Goal: Find specific page/section: Find specific page/section

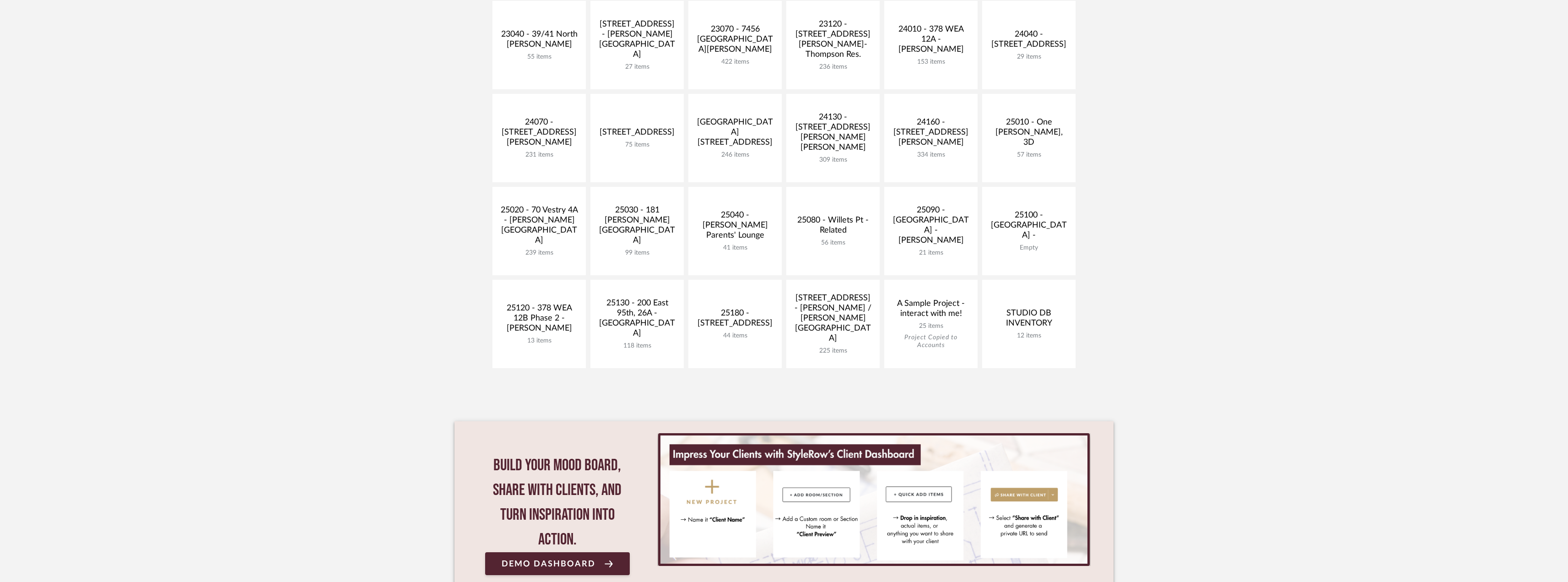
scroll to position [321, 0]
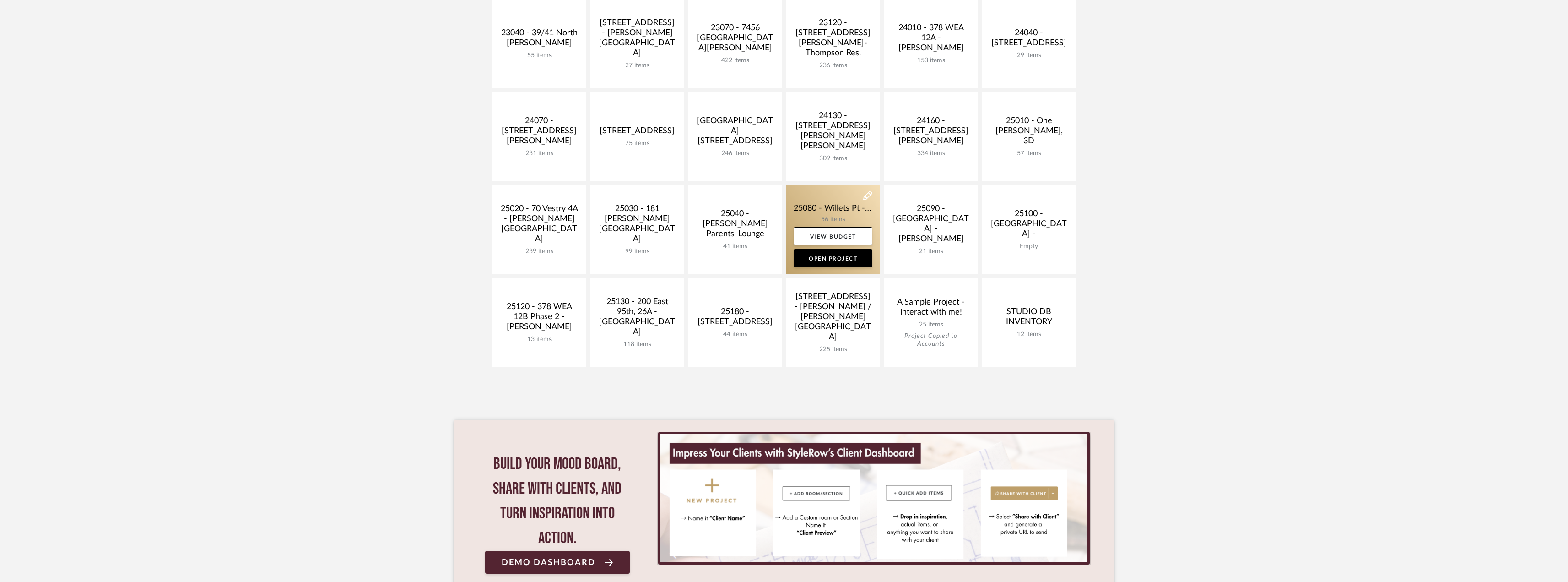
click at [838, 202] on link at bounding box center [833, 229] width 93 height 88
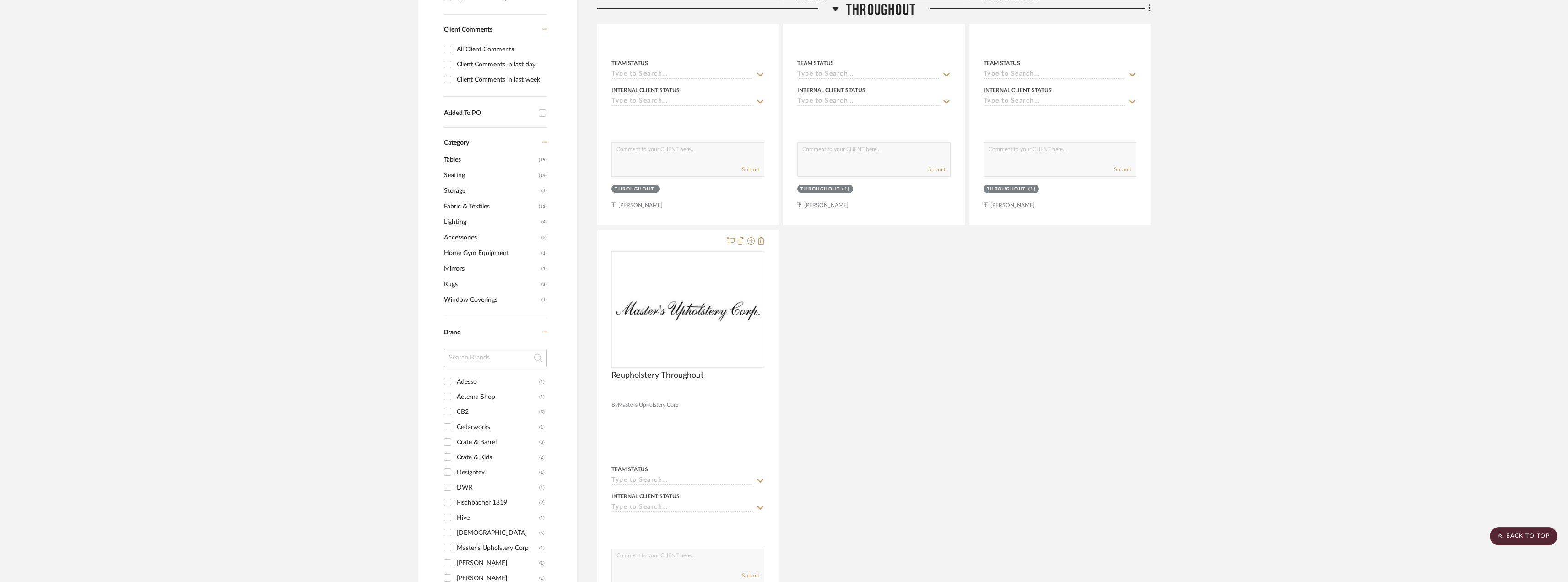
scroll to position [366, 0]
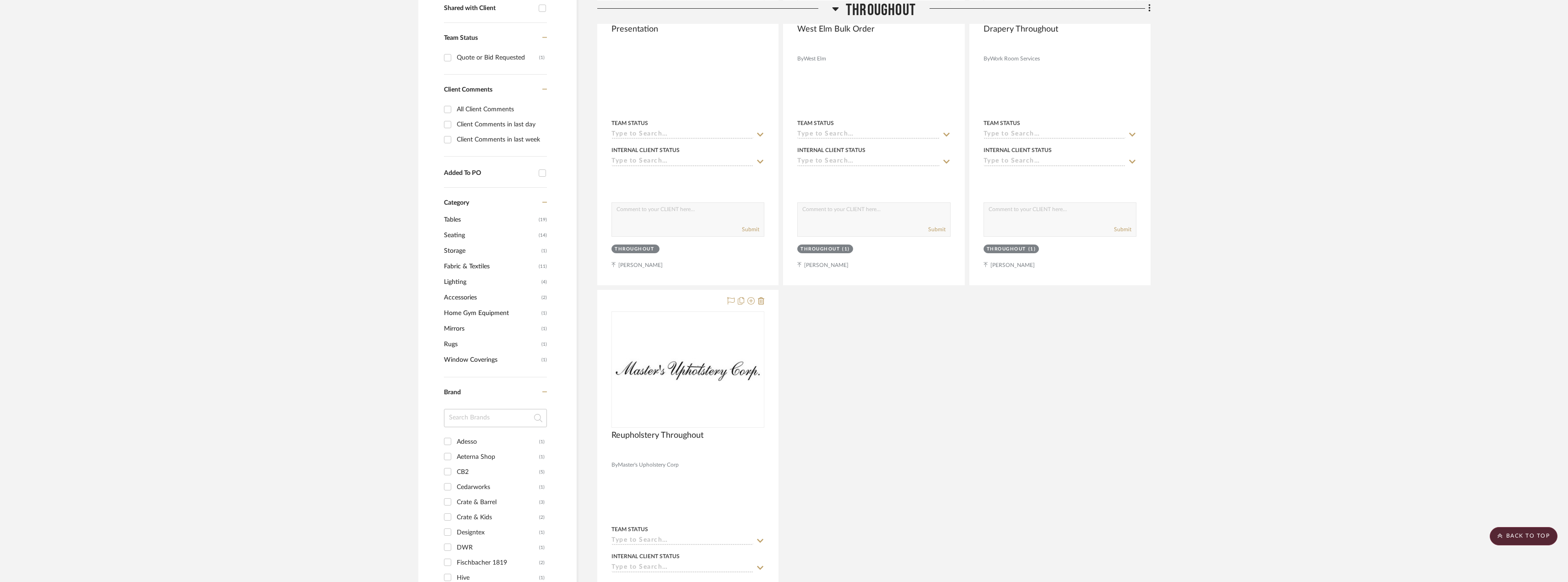
click at [465, 264] on span "Fabric & Textiles" at bounding box center [490, 266] width 92 height 15
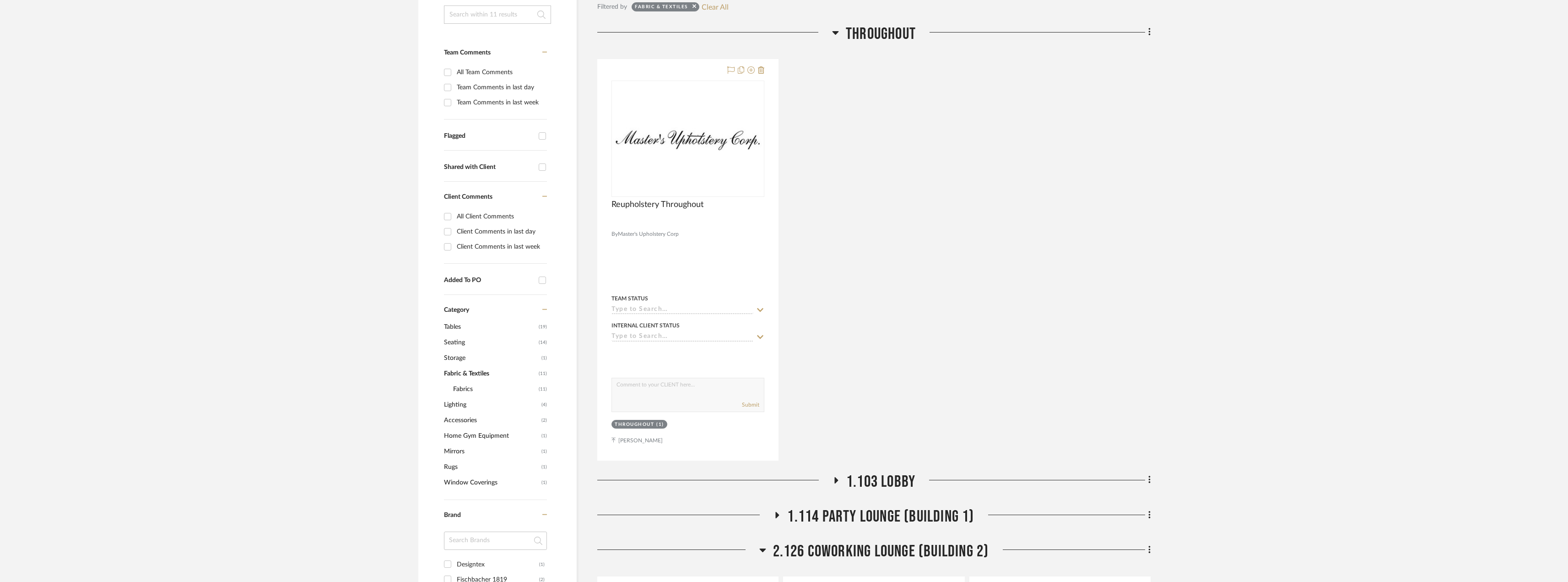
scroll to position [321, 0]
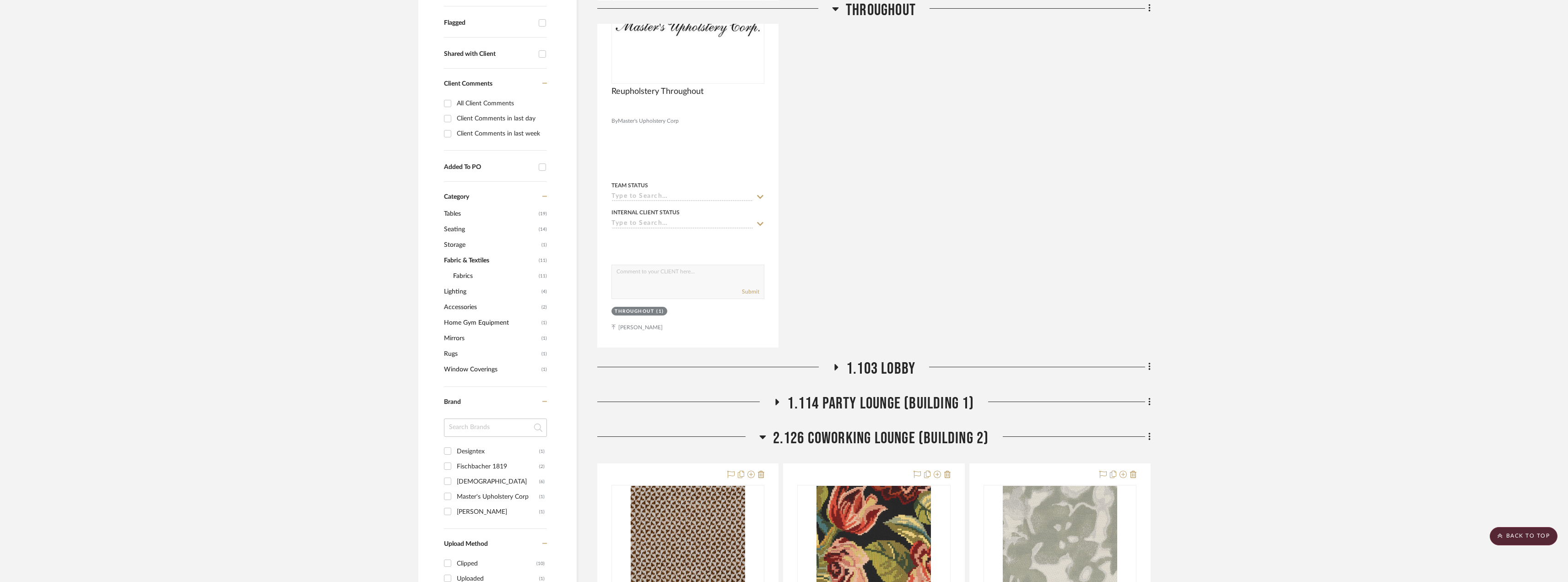
click at [840, 366] on icon at bounding box center [835, 366] width 11 height 7
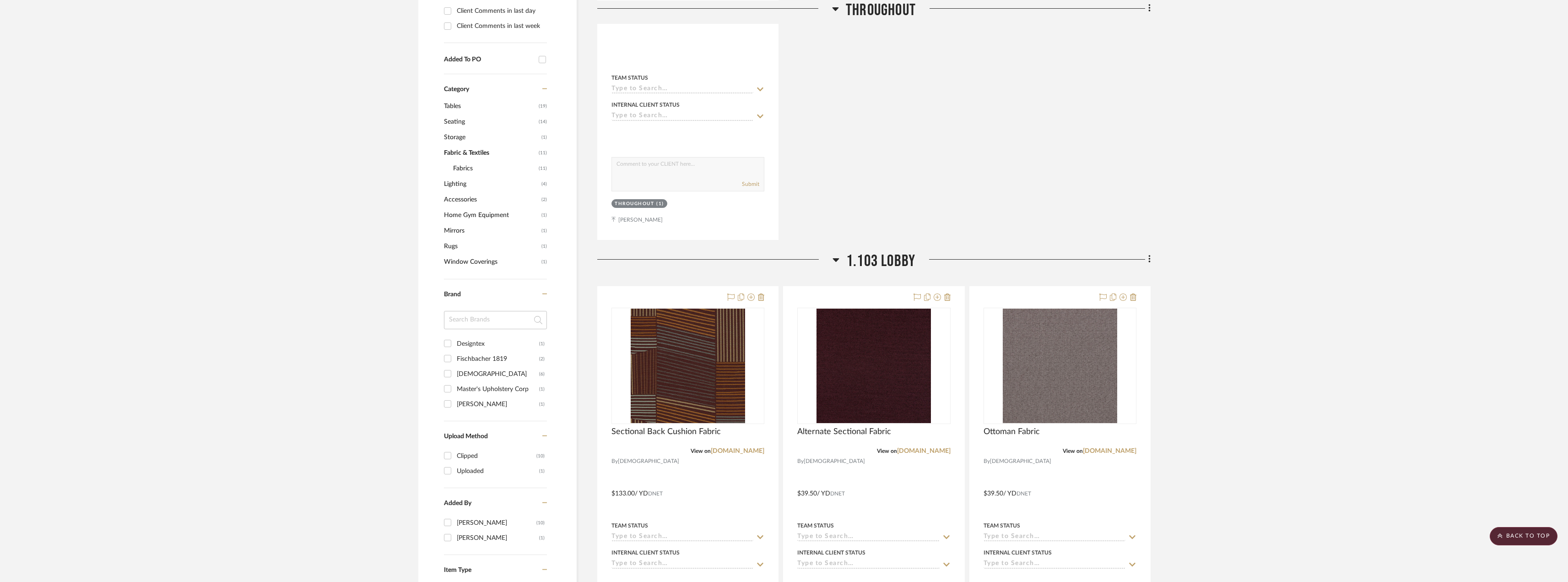
scroll to position [595, 0]
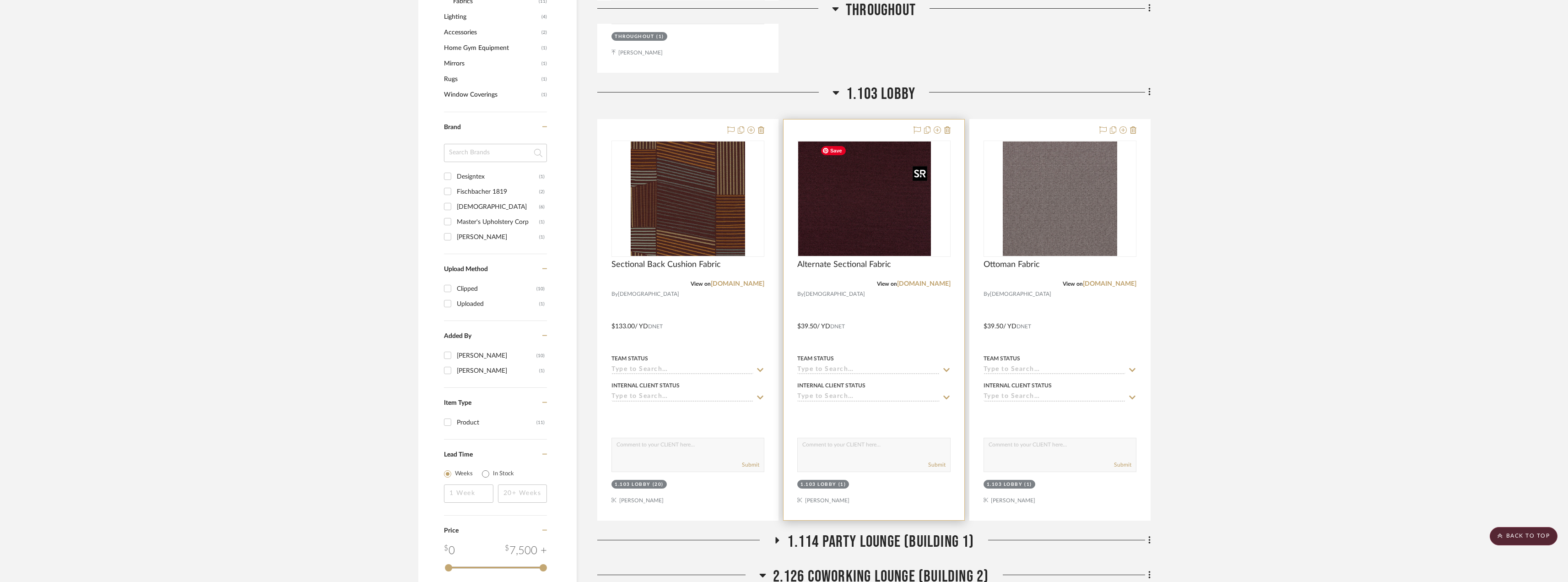
click at [851, 236] on img "0" at bounding box center [855, 198] width 114 height 114
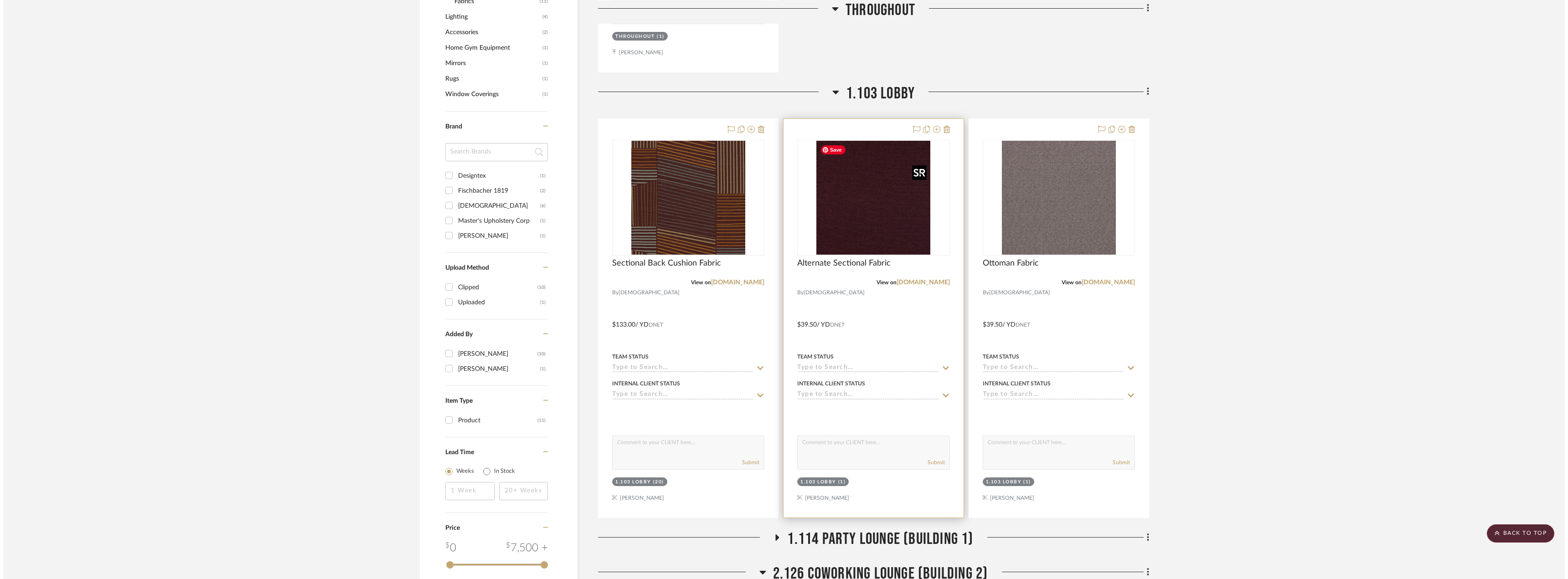
scroll to position [0, 0]
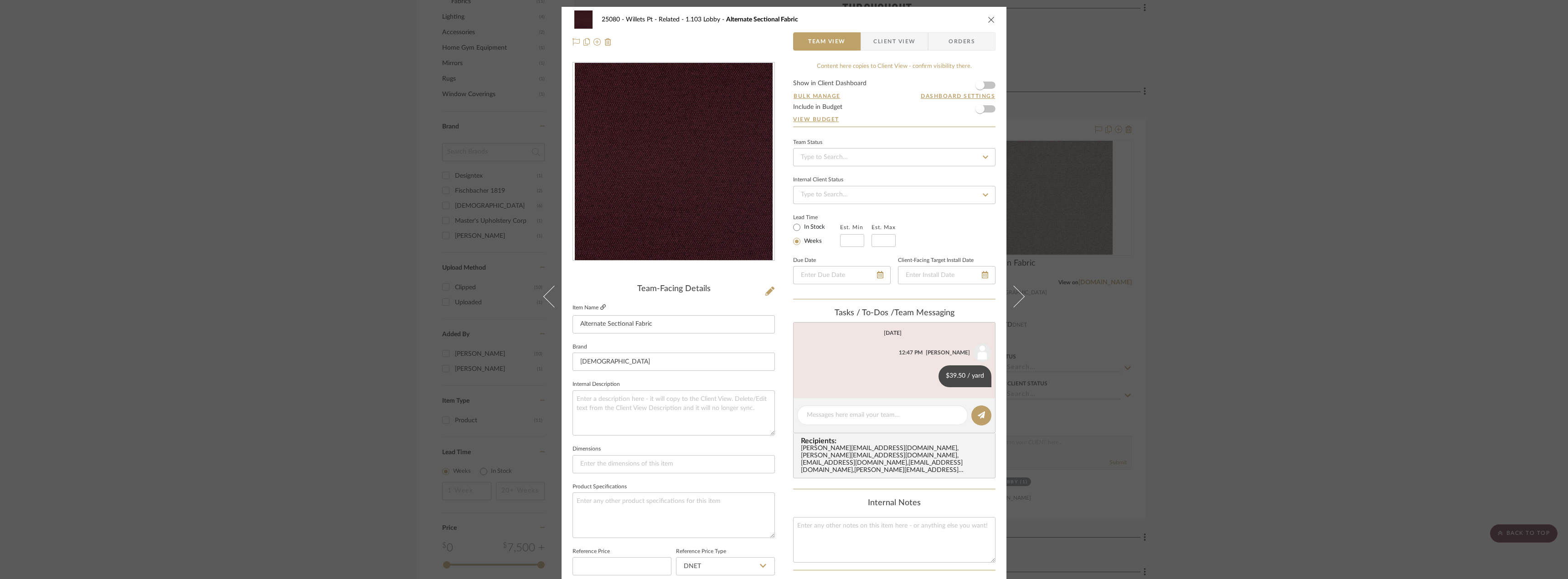
click at [601, 306] on icon at bounding box center [603, 307] width 6 height 6
